Goal: Information Seeking & Learning: Learn about a topic

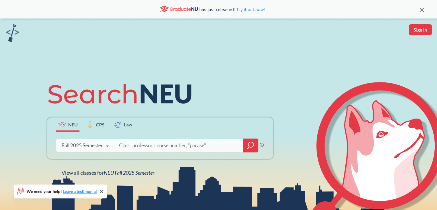
click at [124, 142] on input "search" at bounding box center [179, 145] width 120 height 12
click at [253, 152] on div at bounding box center [251, 146] width 16 height 14
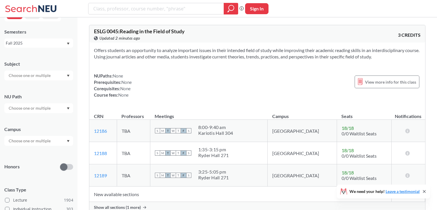
scroll to position [67, 0]
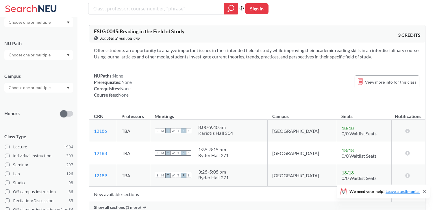
click at [37, 87] on input "text" at bounding box center [30, 87] width 49 height 7
type input "port"
click at [14, 102] on span "( 44 )" at bounding box center [11, 103] width 7 height 5
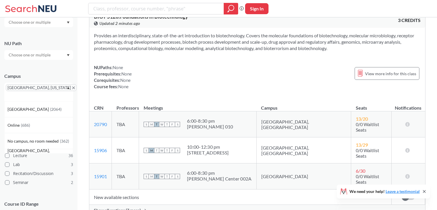
scroll to position [2946, 0]
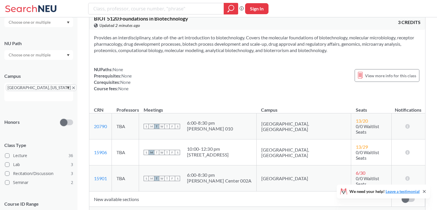
drag, startPoint x: 113, startPoint y: 38, endPoint x: 102, endPoint y: 39, distance: 10.8
copy span "5130"
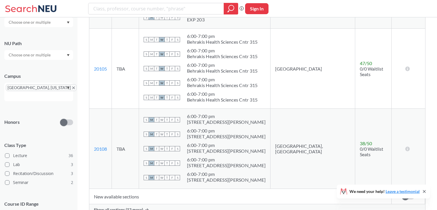
scroll to position [6841, 0]
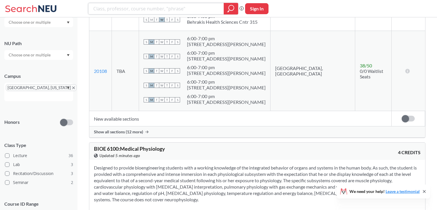
click at [171, 12] on input "search" at bounding box center [156, 9] width 127 height 10
type input "machine learning"
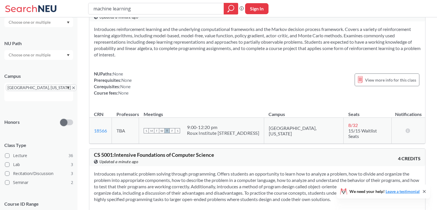
scroll to position [510, 0]
